Goal: Book appointment/travel/reservation

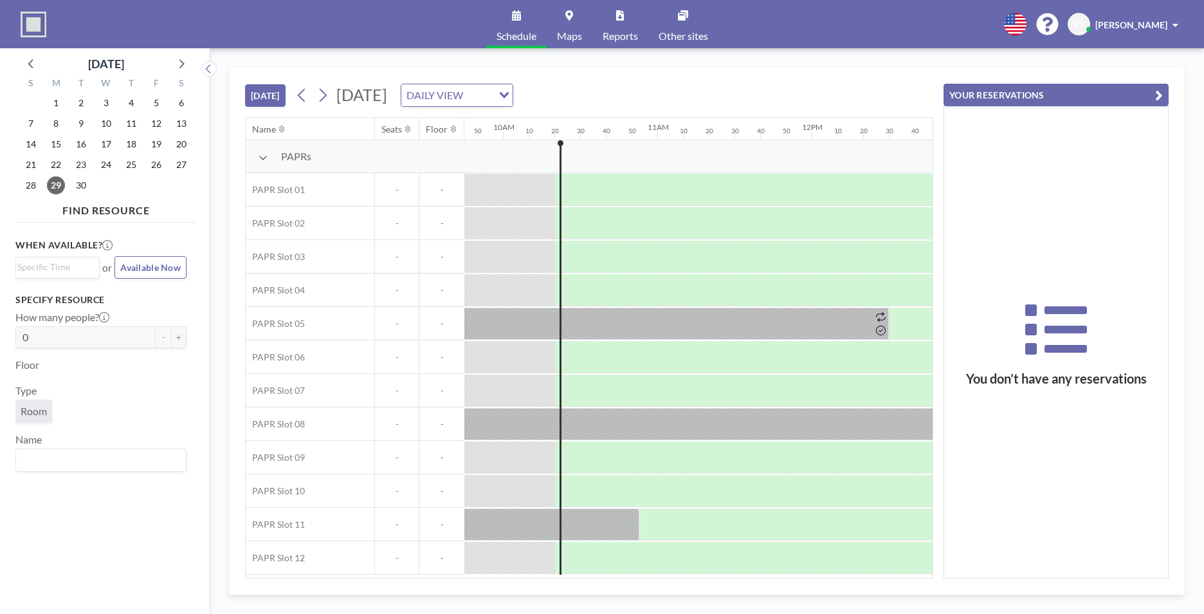
scroll to position [0, 1569]
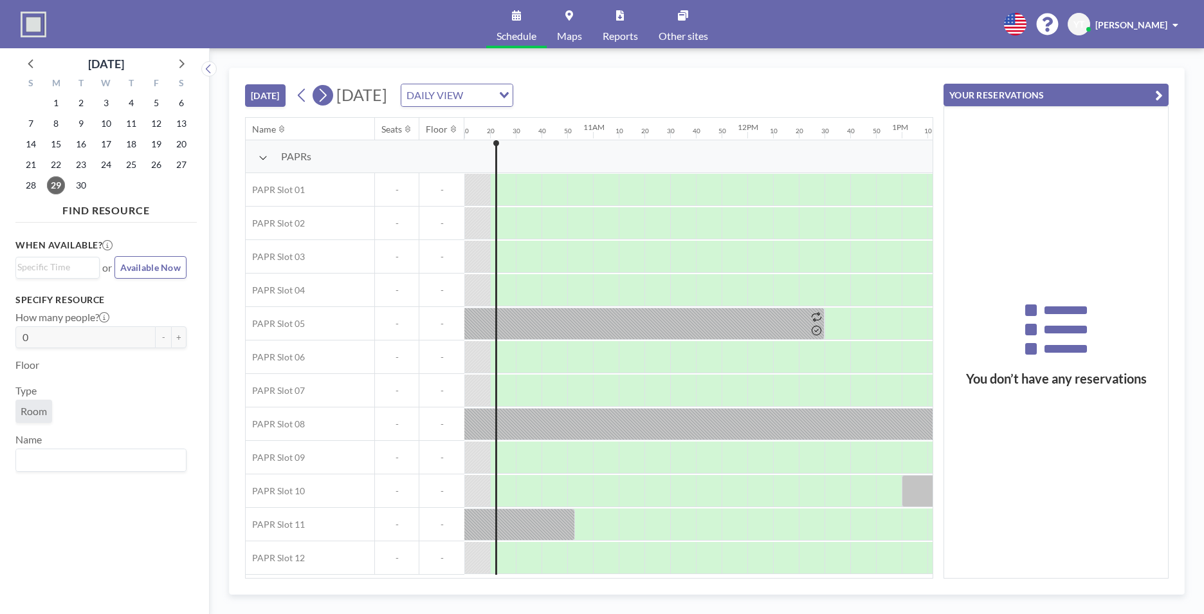
click at [322, 99] on icon at bounding box center [322, 95] width 12 height 19
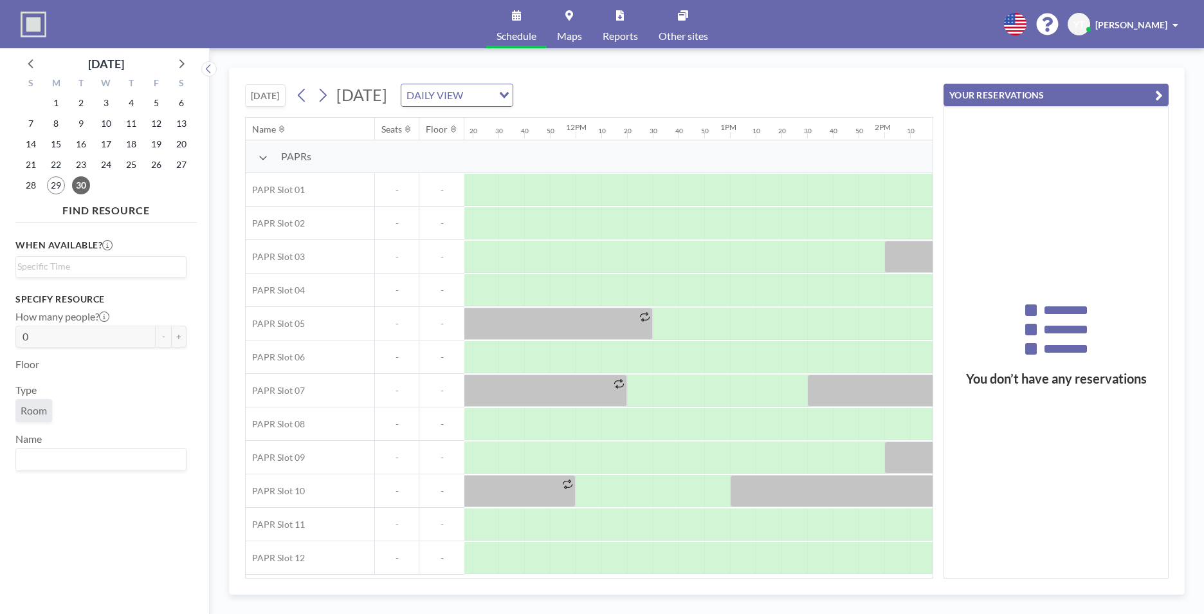
scroll to position [0, 1758]
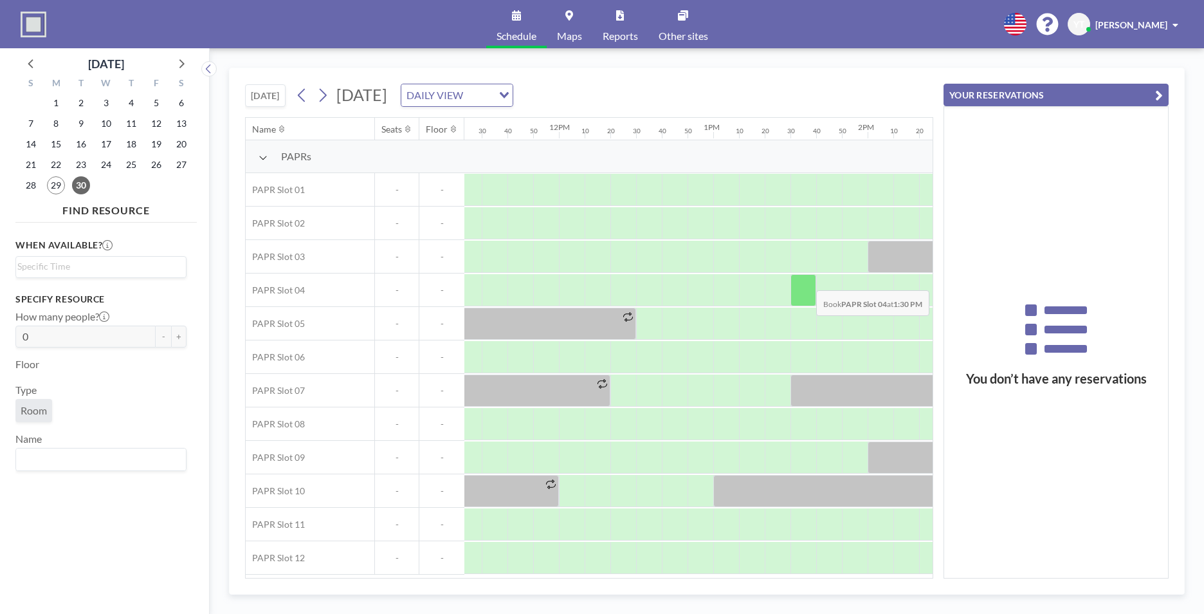
click at [806, 280] on div at bounding box center [803, 290] width 26 height 32
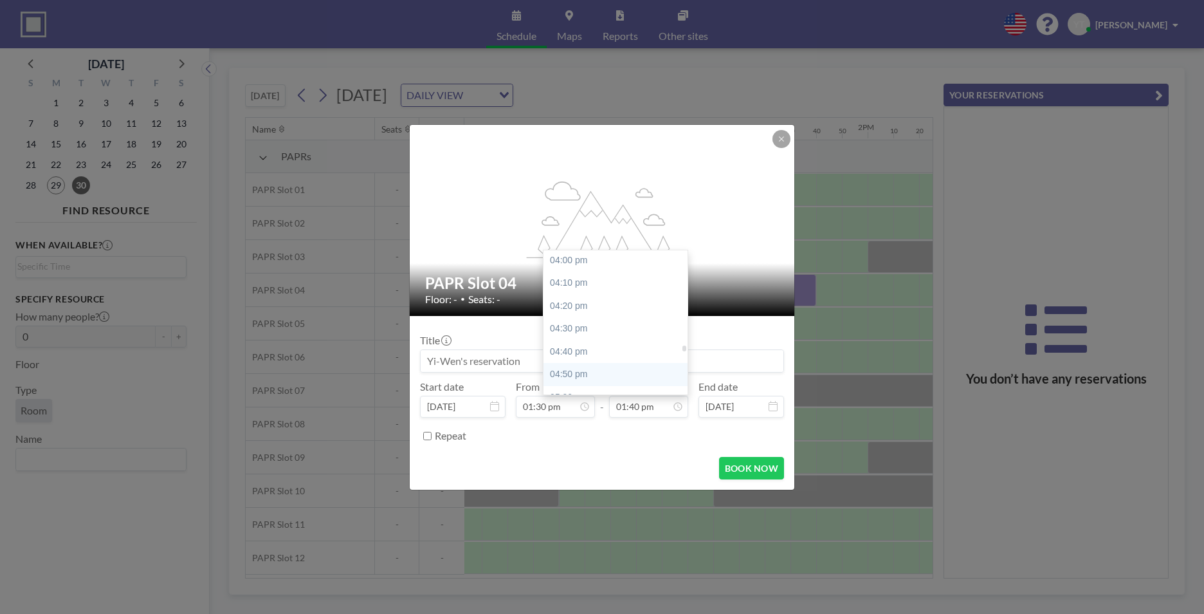
scroll to position [2263, 0]
click at [592, 331] on div "05:00 pm" at bounding box center [618, 333] width 150 height 23
type input "05:00 pm"
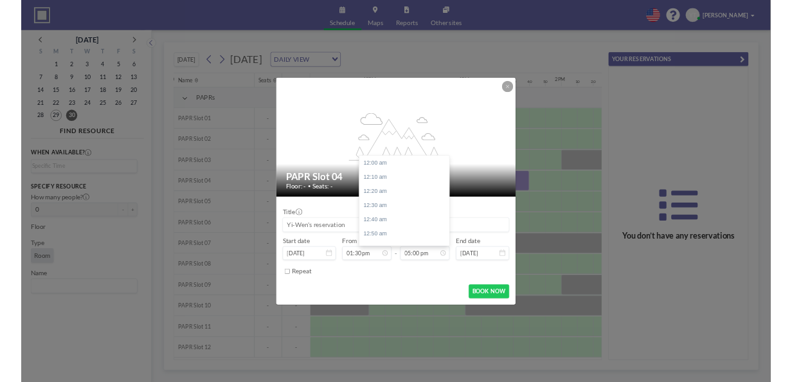
scroll to position [2335, 0]
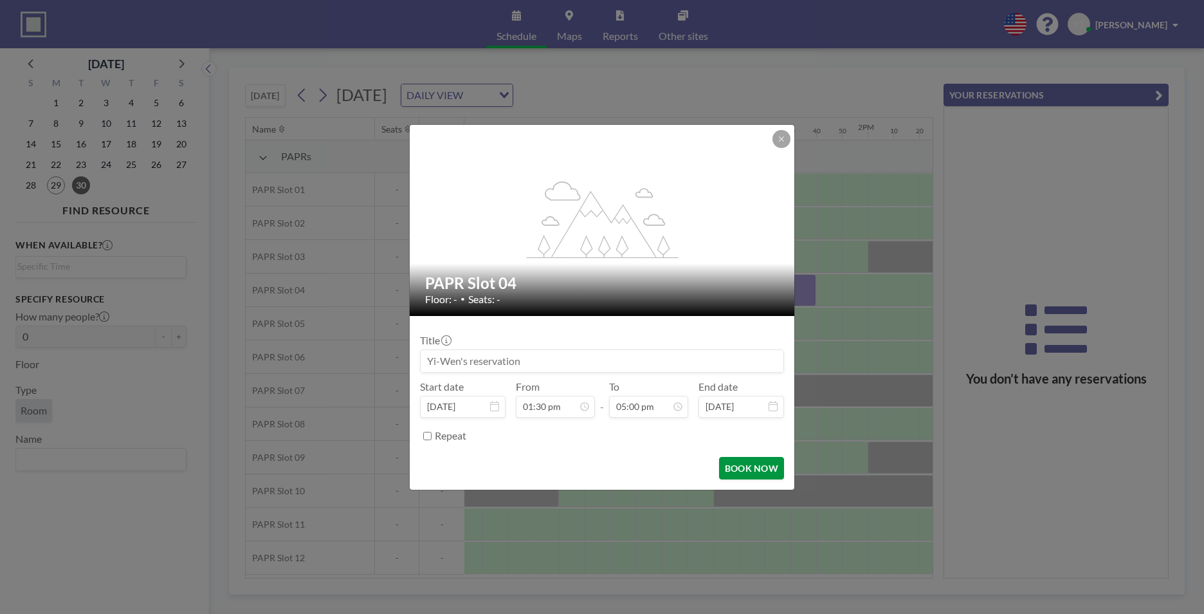
click at [738, 470] on button "BOOK NOW" at bounding box center [751, 468] width 65 height 23
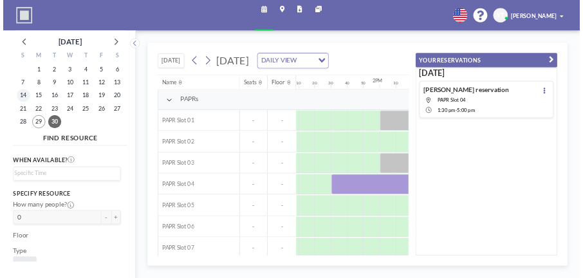
scroll to position [0, 1758]
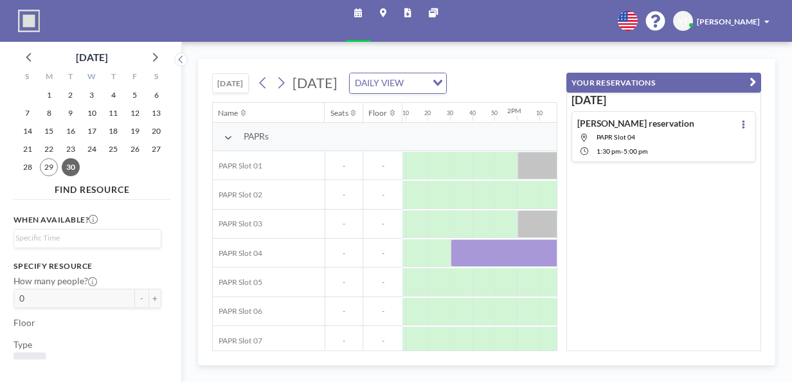
click at [720, 225] on div "[DATE] [PERSON_NAME] reservation PAPR Slot 04 1:30 PM - 5:00 PM" at bounding box center [664, 222] width 195 height 259
